Goal: Information Seeking & Learning: Understand process/instructions

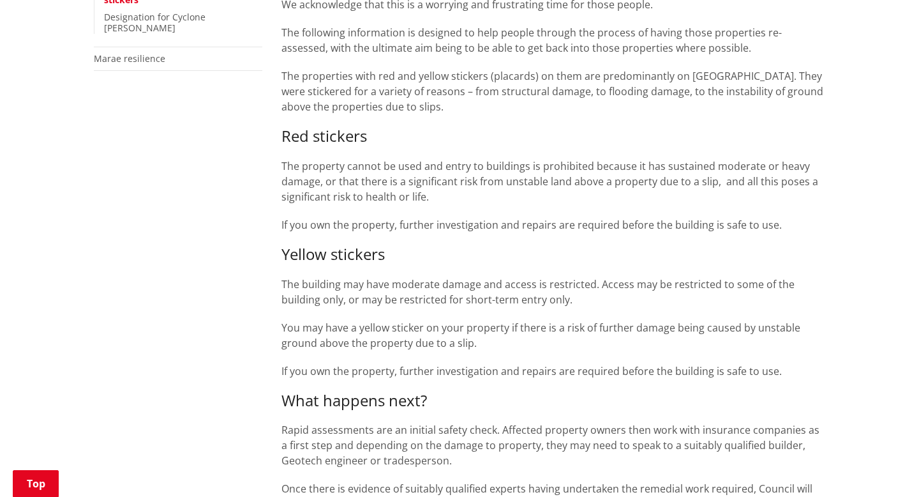
scroll to position [369, 0]
drag, startPoint x: 276, startPoint y: 282, endPoint x: 373, endPoint y: 285, distance: 96.4
click at [520, 272] on div "Red stickers The property cannot be used and entry to buildings is prohibited b…" at bounding box center [553, 253] width 544 height 251
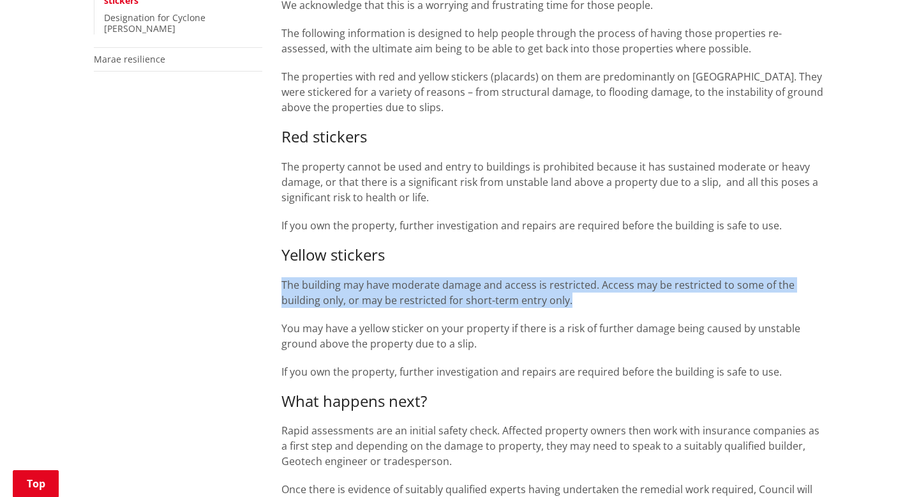
drag, startPoint x: 277, startPoint y: 282, endPoint x: 603, endPoint y: 295, distance: 325.8
copy p "The building may have moderate damage and access is restricted. Access may be r…"
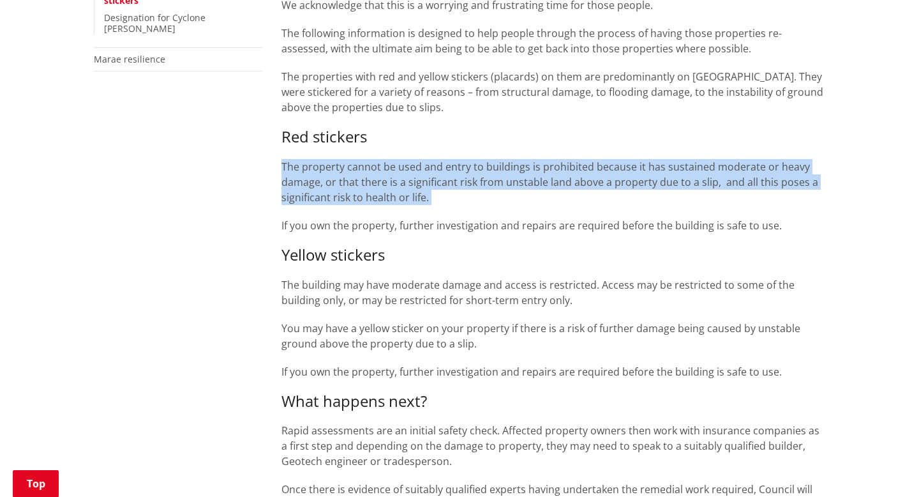
drag, startPoint x: 269, startPoint y: 154, endPoint x: 437, endPoint y: 204, distance: 175.7
copy p "The property cannot be used and entry to buildings is prohibited because it has…"
